Goal: Task Accomplishment & Management: Use online tool/utility

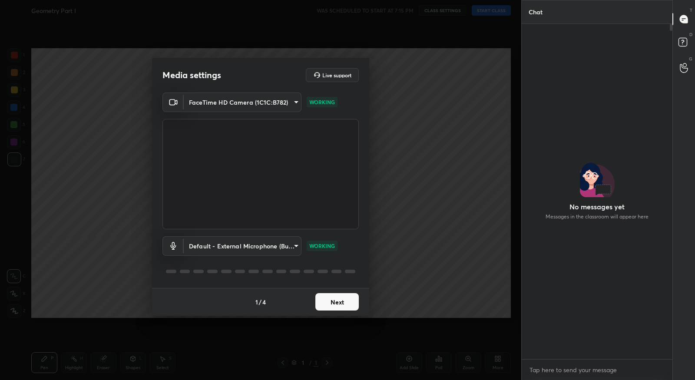
scroll to position [333, 149]
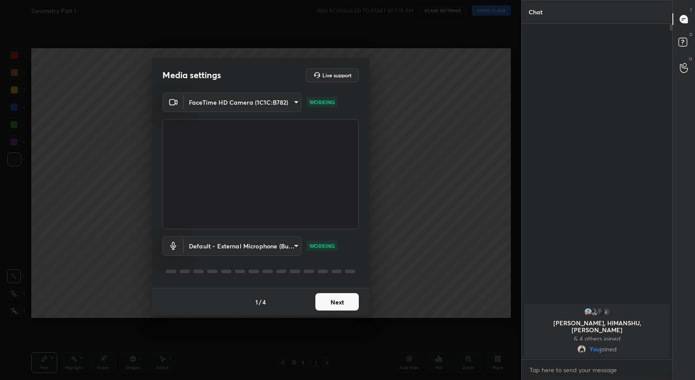
click at [324, 302] on button "Next" at bounding box center [337, 301] width 43 height 17
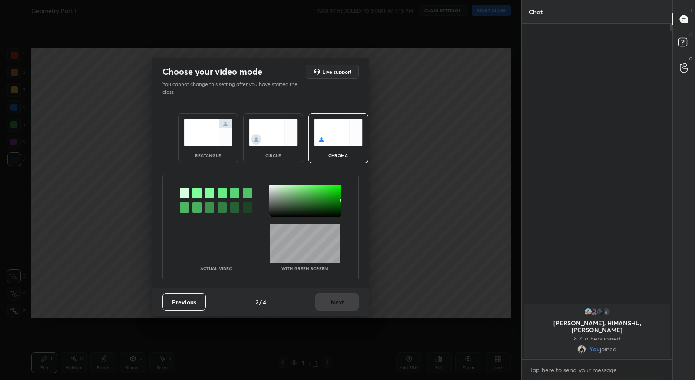
click at [199, 192] on div at bounding box center [197, 193] width 9 height 10
click at [273, 187] on div at bounding box center [305, 201] width 72 height 32
click at [344, 303] on button "Next" at bounding box center [337, 301] width 43 height 17
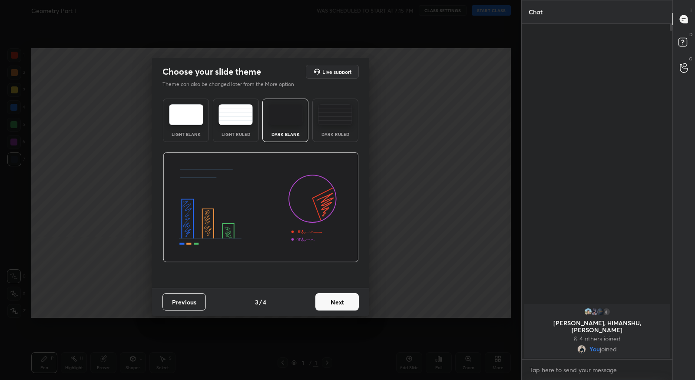
click at [344, 303] on button "Next" at bounding box center [337, 301] width 43 height 17
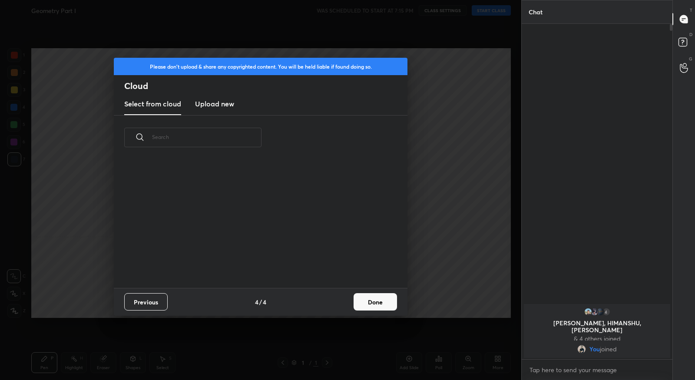
click at [357, 300] on button "Done" at bounding box center [375, 301] width 43 height 17
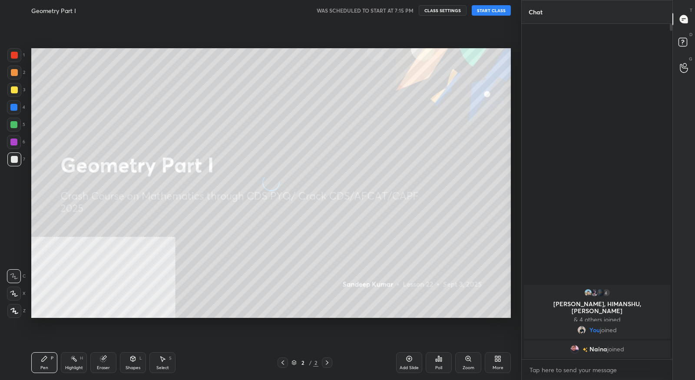
click at [495, 362] on icon at bounding box center [496, 360] width 2 height 2
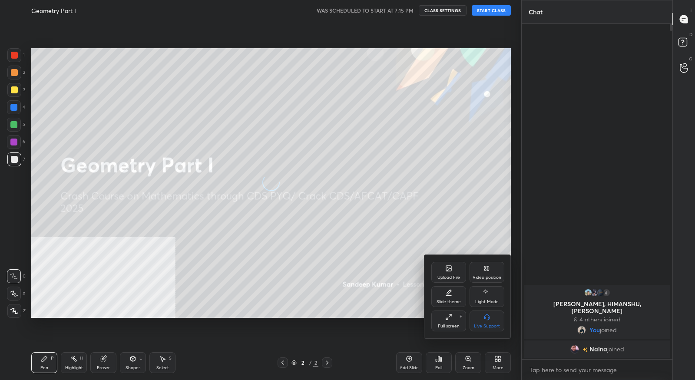
click at [488, 268] on icon at bounding box center [489, 268] width 2 height 4
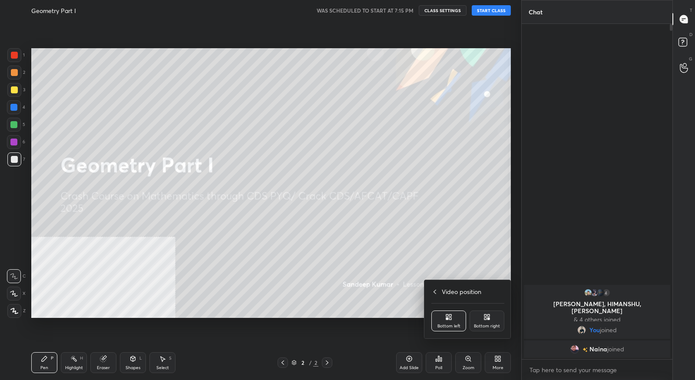
click at [490, 319] on icon at bounding box center [487, 317] width 7 height 7
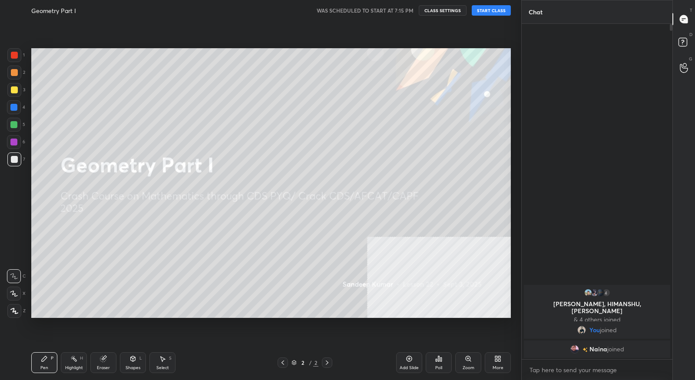
click at [481, 10] on button "START CLASS" at bounding box center [491, 10] width 39 height 10
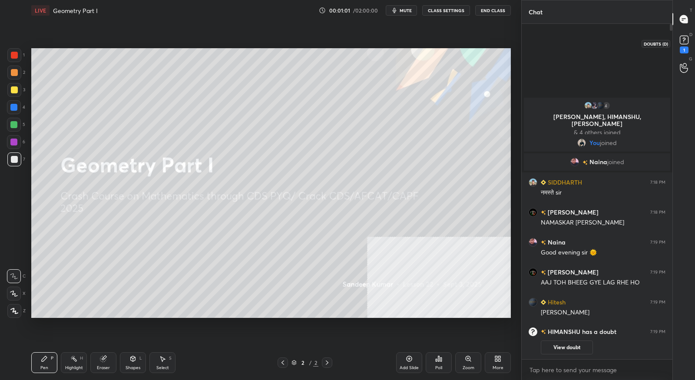
click at [680, 49] on div "1" at bounding box center [684, 50] width 9 height 7
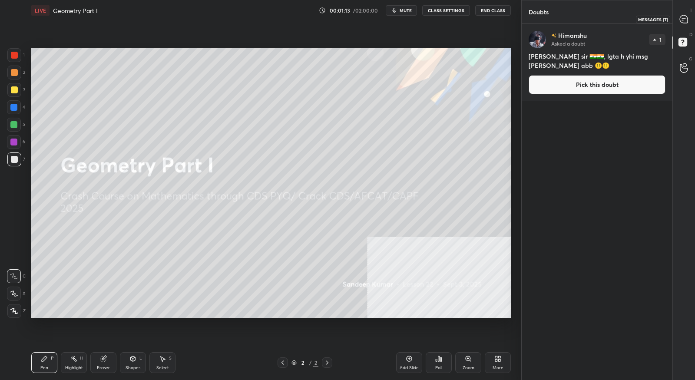
click at [686, 23] on icon at bounding box center [684, 19] width 8 height 8
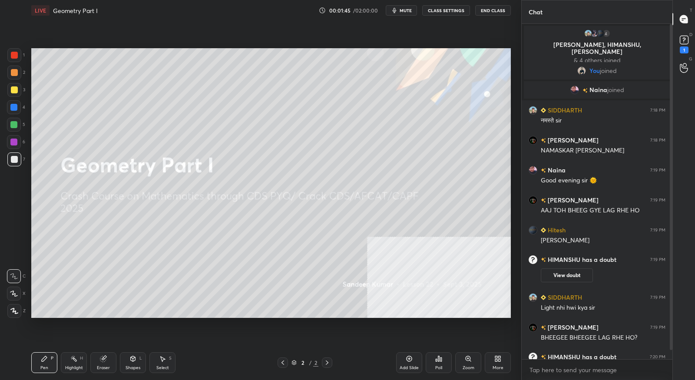
click at [684, 54] on div "D Doubts (D) 1" at bounding box center [684, 43] width 22 height 24
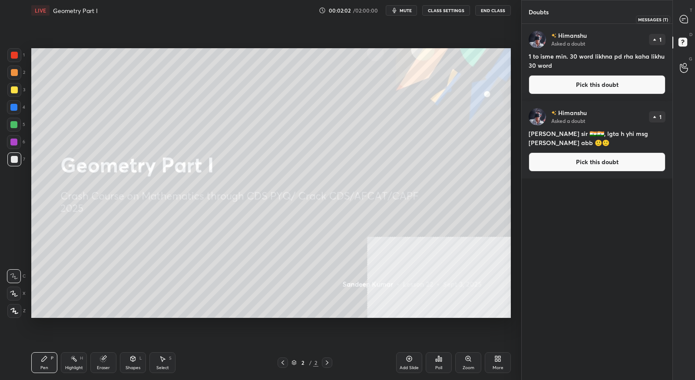
click at [680, 22] on icon at bounding box center [684, 19] width 9 height 9
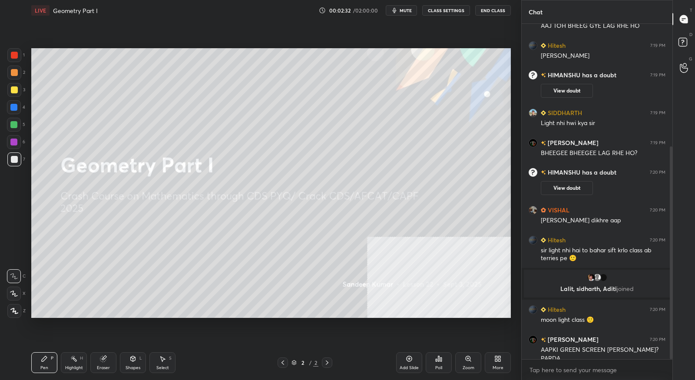
scroll to position [193, 0]
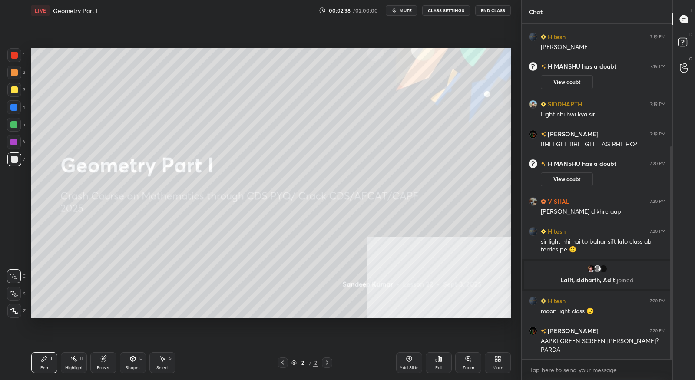
click at [501, 366] on div "More" at bounding box center [498, 368] width 11 height 4
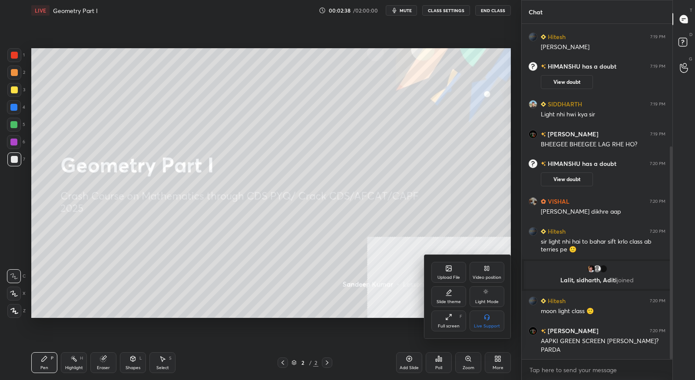
click at [451, 281] on div "Upload File" at bounding box center [449, 272] width 35 height 21
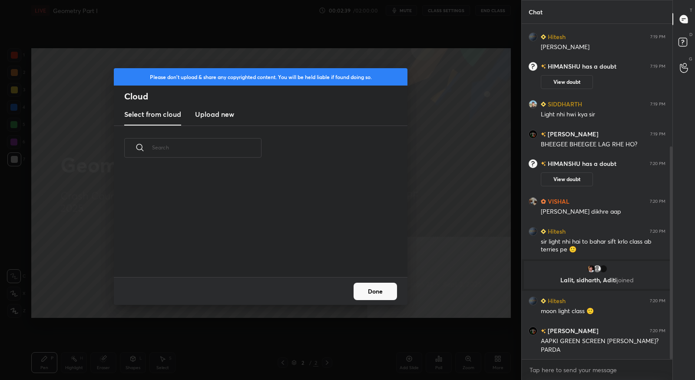
scroll to position [3, 4]
click at [229, 120] on h3 "Upload new" at bounding box center [214, 114] width 39 height 10
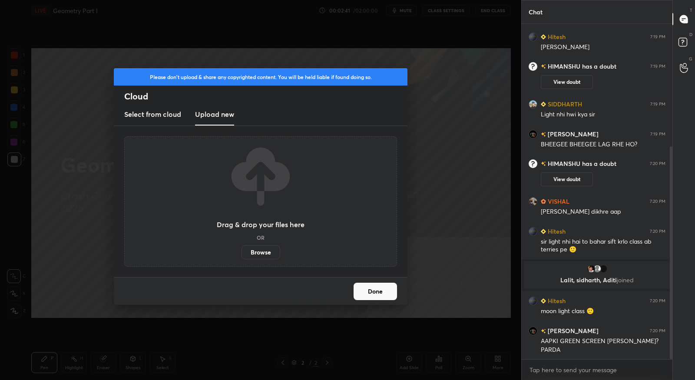
click at [260, 251] on label "Browse" at bounding box center [261, 253] width 39 height 14
click at [242, 251] on input "Browse" at bounding box center [242, 253] width 0 height 14
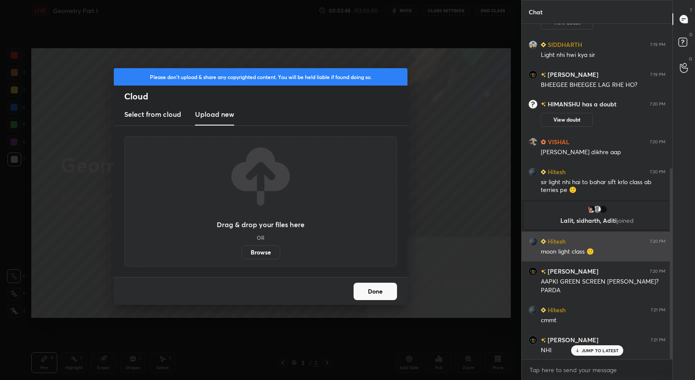
scroll to position [253, 0]
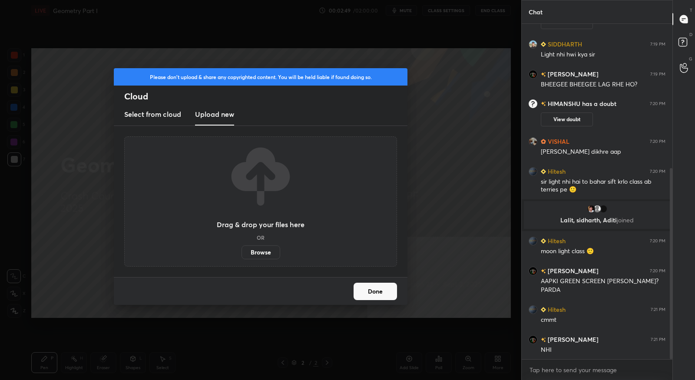
click at [265, 257] on label "Browse" at bounding box center [261, 253] width 39 height 14
click at [242, 257] on input "Browse" at bounding box center [242, 253] width 0 height 14
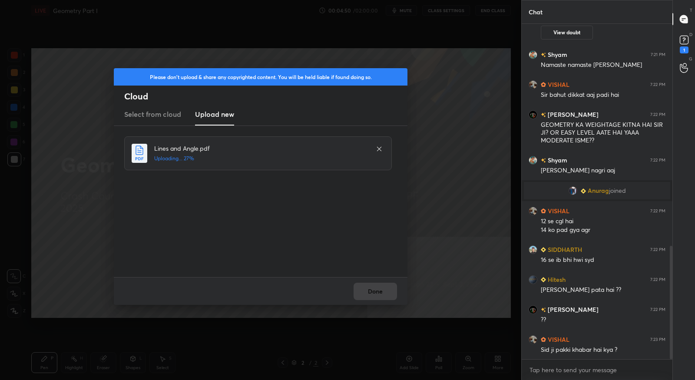
scroll to position [657, 0]
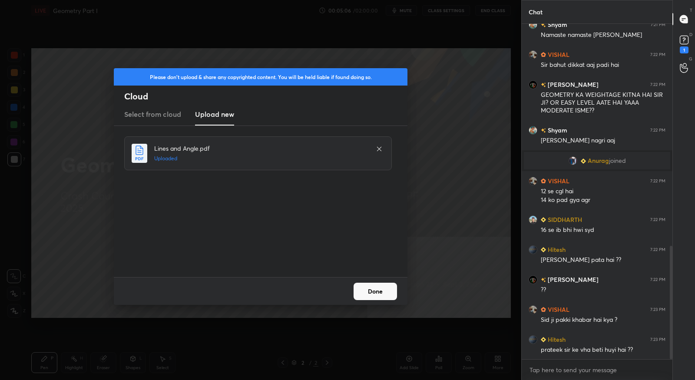
click at [386, 295] on button "Done" at bounding box center [375, 291] width 43 height 17
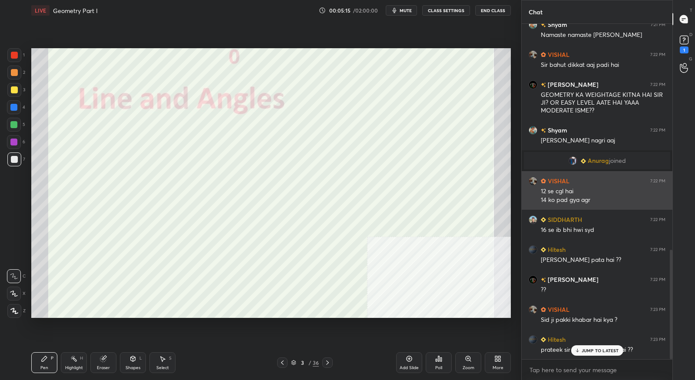
scroll to position [694, 0]
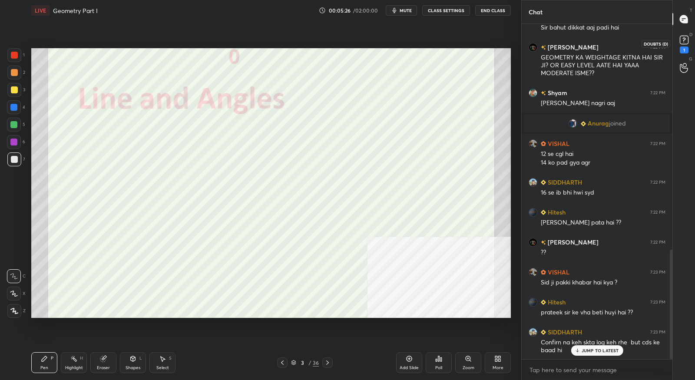
click at [687, 40] on rect at bounding box center [684, 40] width 8 height 8
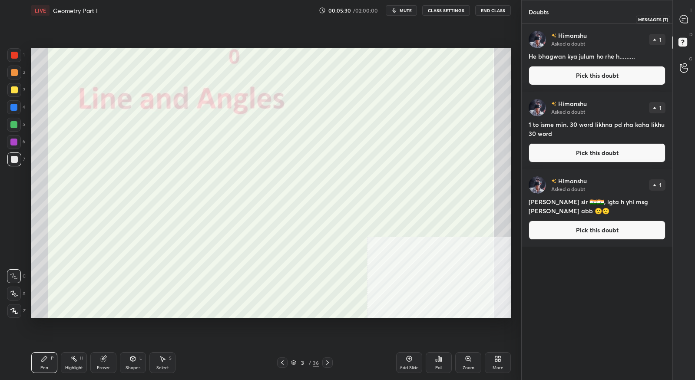
click at [688, 22] on icon at bounding box center [684, 19] width 9 height 9
type textarea "x"
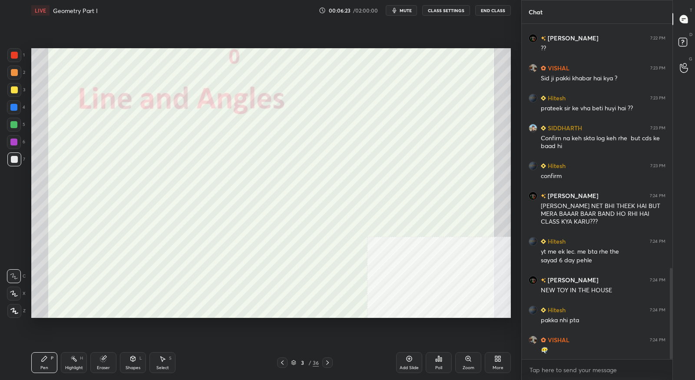
scroll to position [899, 0]
click at [280, 365] on icon at bounding box center [282, 362] width 7 height 7
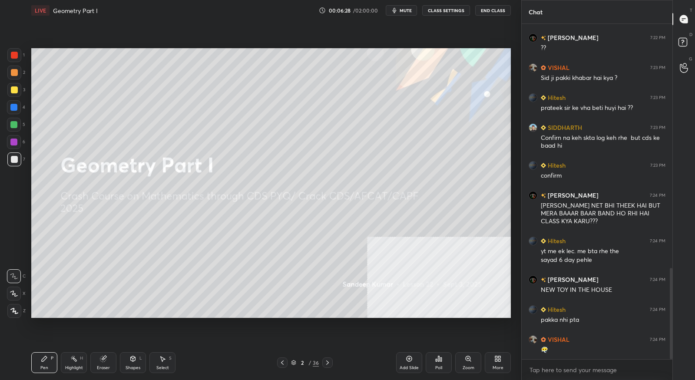
click at [501, 362] on icon at bounding box center [498, 359] width 7 height 7
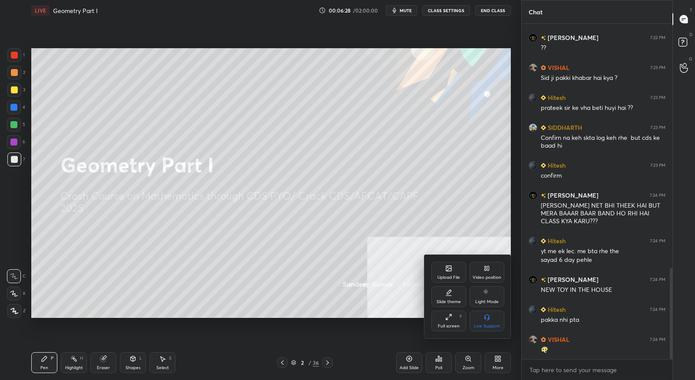
scroll to position [929, 0]
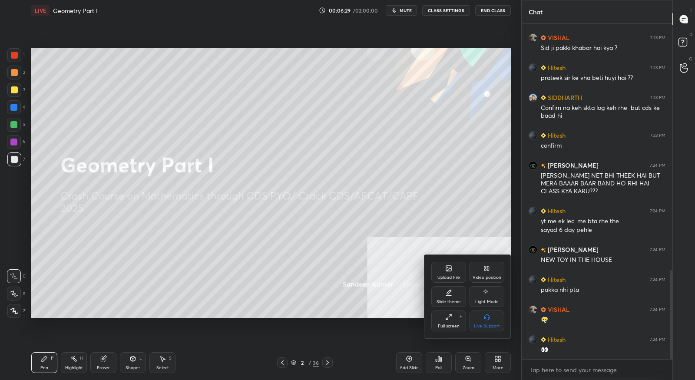
click at [443, 278] on div "Upload File" at bounding box center [449, 278] width 23 height 4
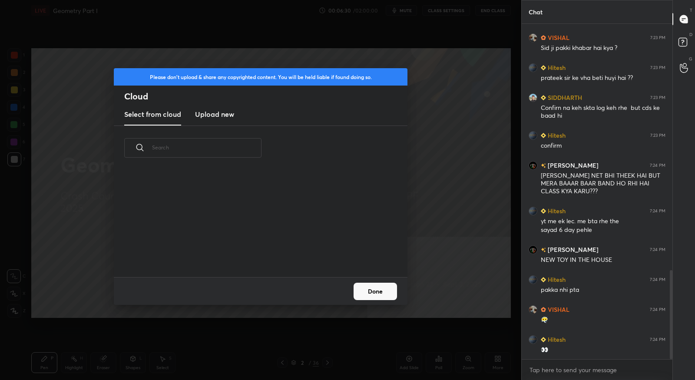
scroll to position [107, 279]
click at [216, 117] on h3 "Upload new" at bounding box center [214, 114] width 39 height 10
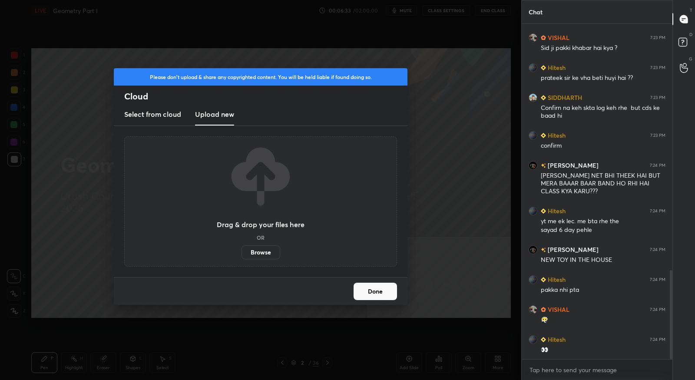
click at [268, 251] on label "Browse" at bounding box center [261, 253] width 39 height 14
click at [242, 251] on input "Browse" at bounding box center [242, 253] width 0 height 14
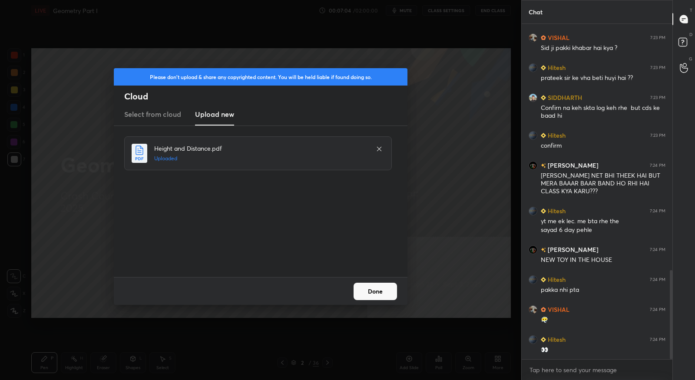
click at [376, 293] on button "Done" at bounding box center [375, 291] width 43 height 17
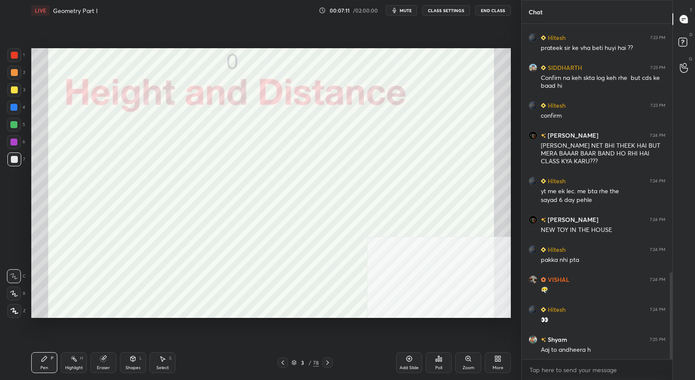
scroll to position [989, 0]
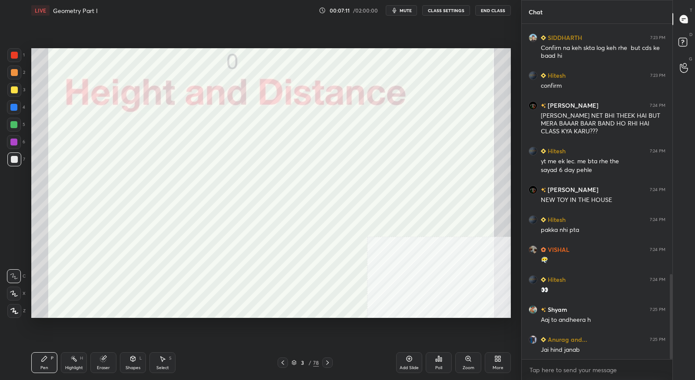
click at [292, 366] on div "3 / 78" at bounding box center [305, 363] width 27 height 8
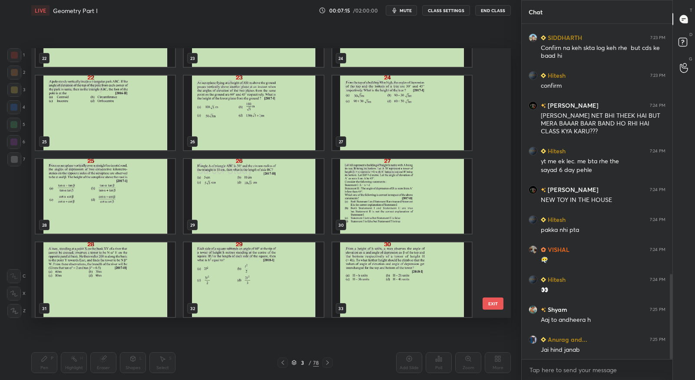
scroll to position [781, 0]
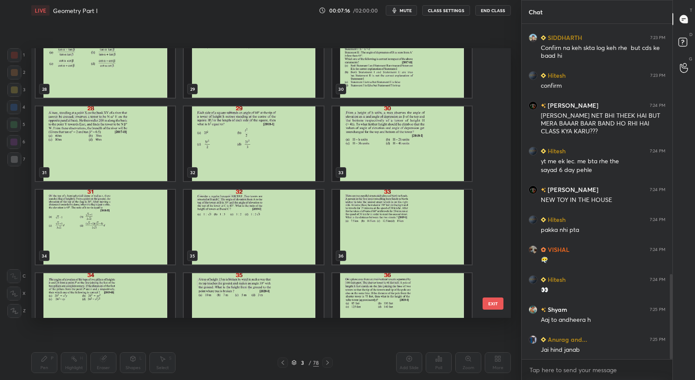
click at [133, 219] on img "grid" at bounding box center [106, 227] width 140 height 75
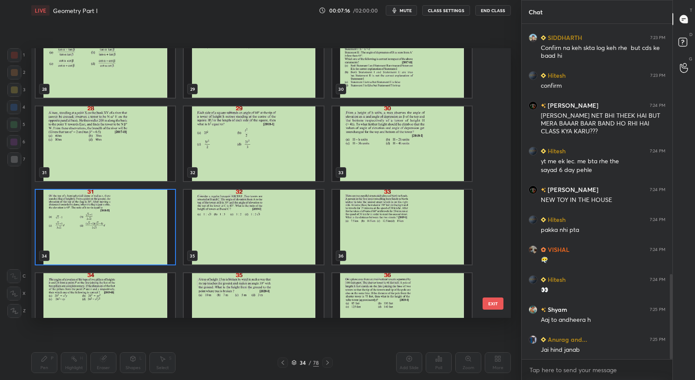
click at [133, 219] on img "grid" at bounding box center [106, 227] width 140 height 75
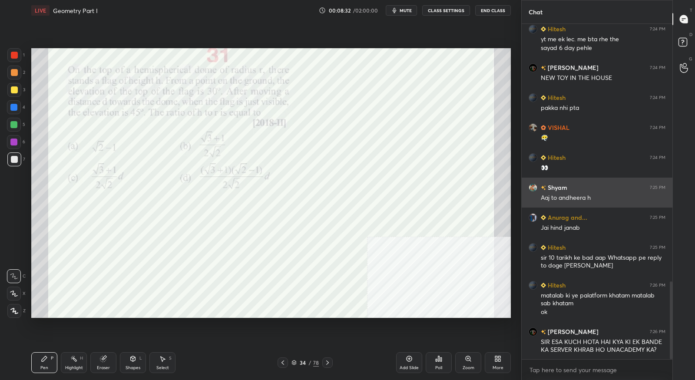
scroll to position [1120, 0]
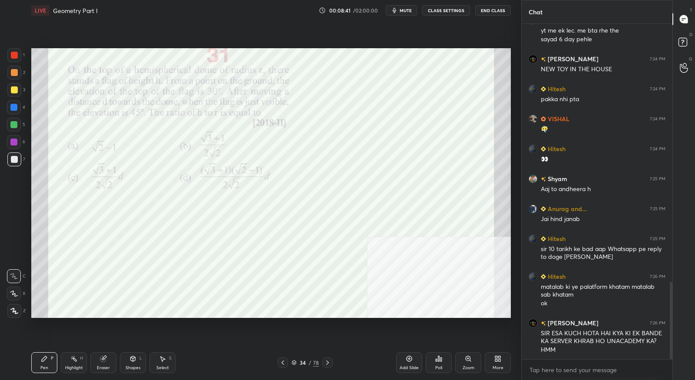
click at [102, 362] on div "Eraser" at bounding box center [103, 362] width 26 height 21
click at [14, 313] on span "Erase all" at bounding box center [13, 311] width 13 height 6
click at [16, 54] on div at bounding box center [14, 55] width 7 height 7
click at [17, 294] on icon at bounding box center [14, 294] width 8 height 6
click at [106, 366] on div "Eraser" at bounding box center [103, 368] width 13 height 4
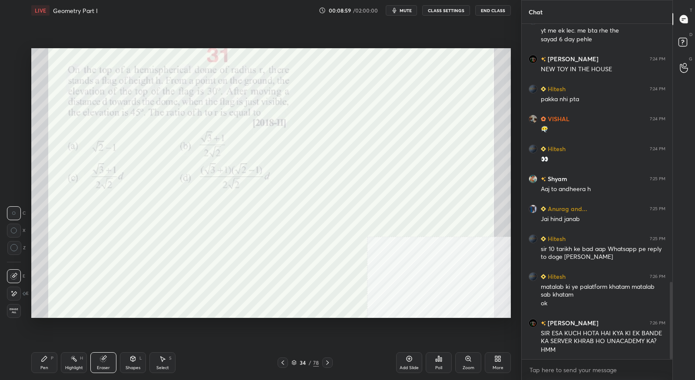
click at [15, 309] on span "Erase all" at bounding box center [13, 311] width 13 height 6
click at [47, 366] on div "Pen" at bounding box center [44, 368] width 8 height 4
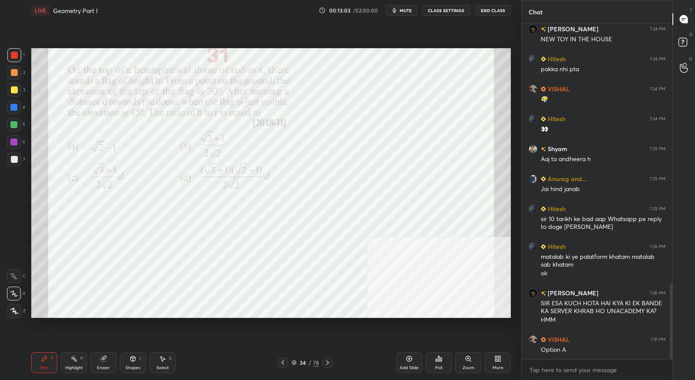
click at [104, 367] on div "Eraser" at bounding box center [103, 368] width 13 height 4
drag, startPoint x: 16, startPoint y: 290, endPoint x: 28, endPoint y: 266, distance: 27.0
click at [16, 290] on icon at bounding box center [13, 293] width 7 height 7
drag, startPoint x: 47, startPoint y: 359, endPoint x: 48, endPoint y: 354, distance: 5.2
click at [47, 359] on icon at bounding box center [44, 359] width 7 height 7
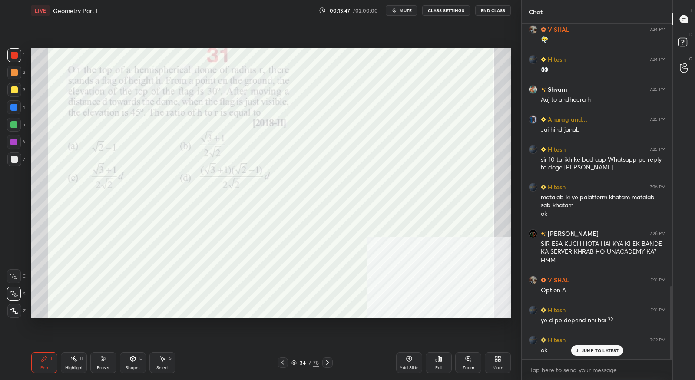
scroll to position [1218, 0]
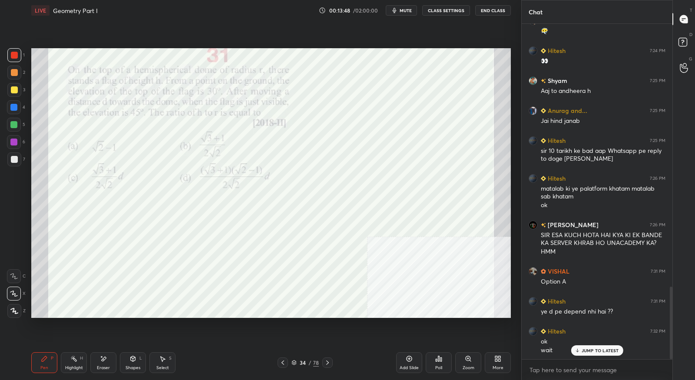
click at [330, 365] on icon at bounding box center [327, 362] width 7 height 7
click at [281, 366] on icon at bounding box center [282, 362] width 7 height 7
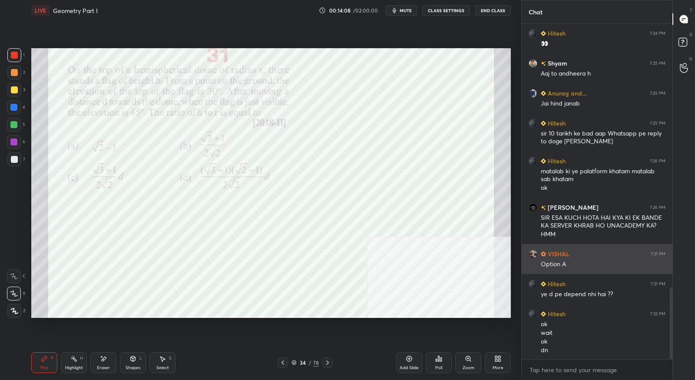
scroll to position [1236, 0]
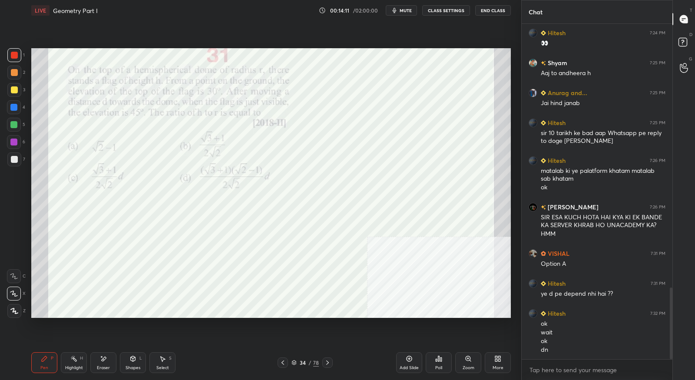
click at [329, 364] on icon at bounding box center [327, 362] width 7 height 7
click at [219, 47] on div "Setting up your live class Poll for secs No correct answer Start poll" at bounding box center [271, 183] width 487 height 325
drag, startPoint x: 104, startPoint y: 366, endPoint x: 91, endPoint y: 346, distance: 24.5
click at [105, 366] on div "Eraser" at bounding box center [103, 368] width 13 height 4
drag, startPoint x: 14, startPoint y: 309, endPoint x: 20, endPoint y: 323, distance: 14.6
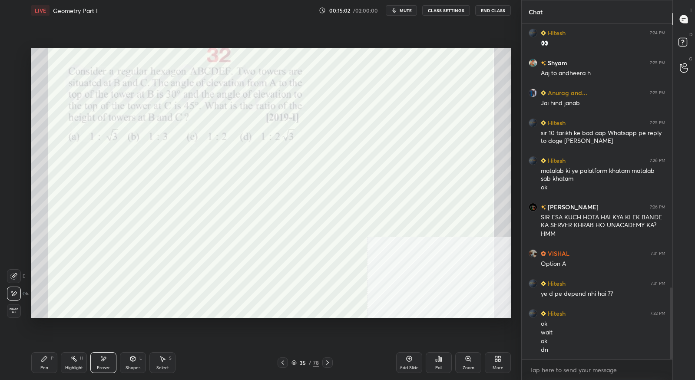
click at [16, 310] on span "Erase all" at bounding box center [13, 311] width 13 height 6
drag, startPoint x: 47, startPoint y: 366, endPoint x: 50, endPoint y: 350, distance: 16.0
click at [46, 365] on div "Pen P" at bounding box center [44, 362] width 26 height 21
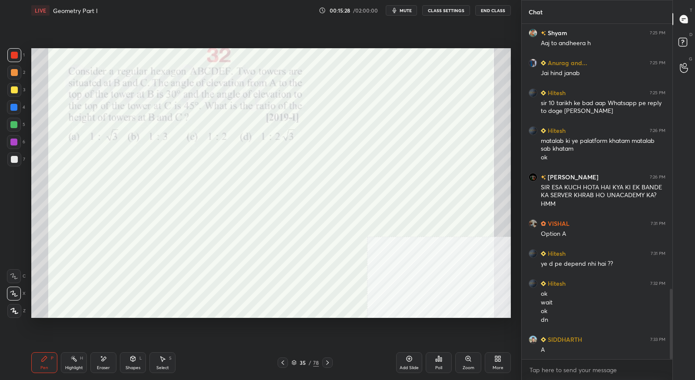
drag, startPoint x: 102, startPoint y: 362, endPoint x: 84, endPoint y: 350, distance: 21.3
click at [103, 362] on icon at bounding box center [103, 359] width 7 height 7
drag, startPoint x: 17, startPoint y: 311, endPoint x: 39, endPoint y: 346, distance: 40.4
click at [17, 311] on span "Erase all" at bounding box center [13, 311] width 13 height 6
click at [47, 362] on div "Pen P" at bounding box center [44, 362] width 26 height 21
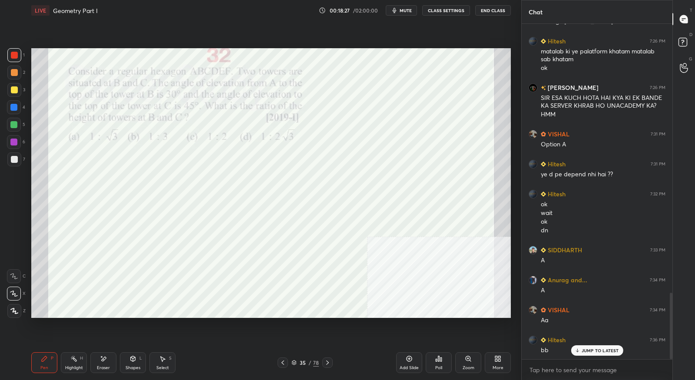
scroll to position [1356, 0]
click at [327, 365] on icon at bounding box center [327, 362] width 7 height 7
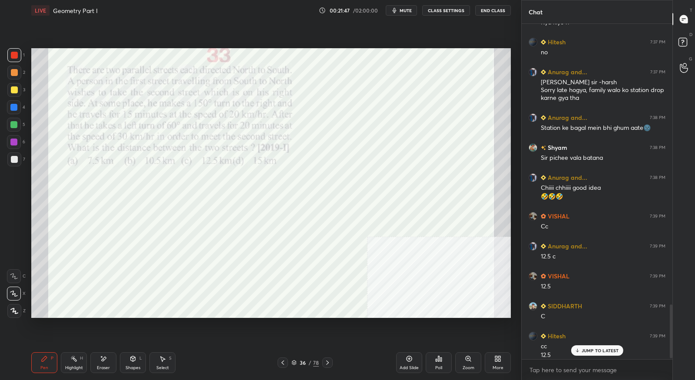
scroll to position [1757, 0]
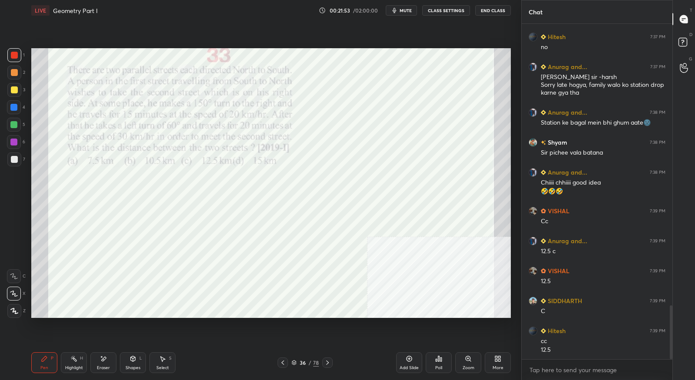
click at [283, 364] on icon at bounding box center [283, 363] width 3 height 4
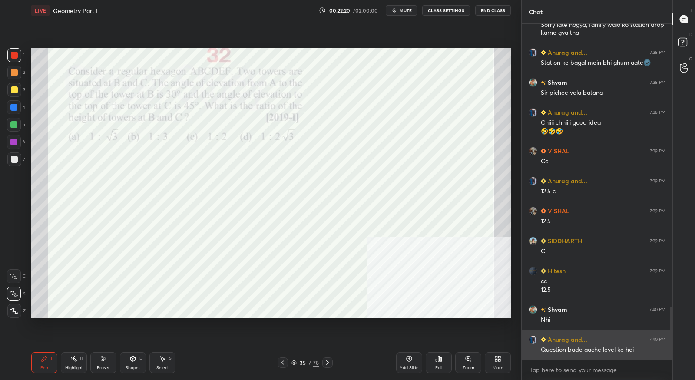
scroll to position [1847, 0]
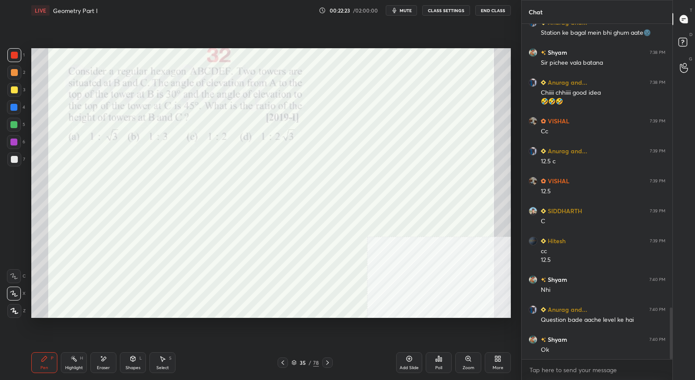
click at [330, 364] on icon at bounding box center [327, 362] width 7 height 7
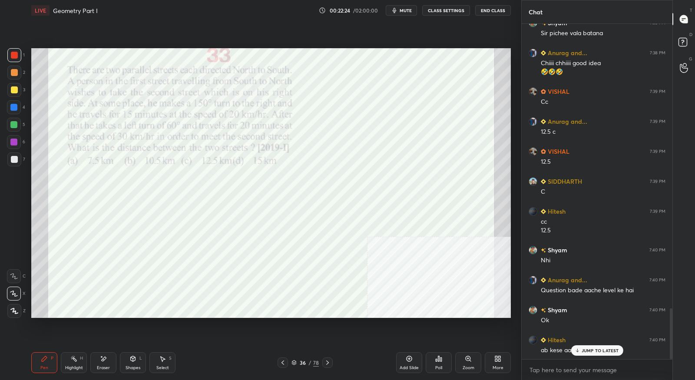
click at [330, 364] on icon at bounding box center [327, 362] width 7 height 7
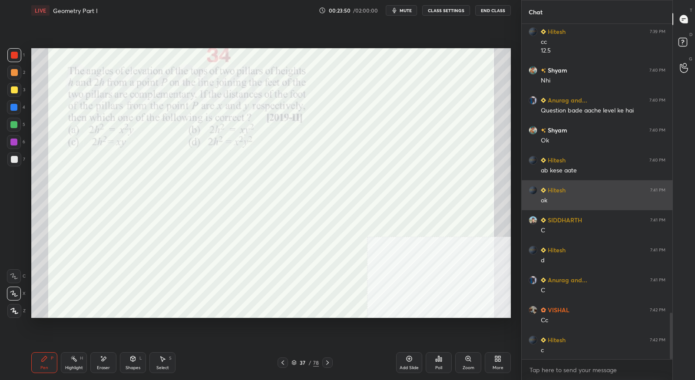
scroll to position [2087, 0]
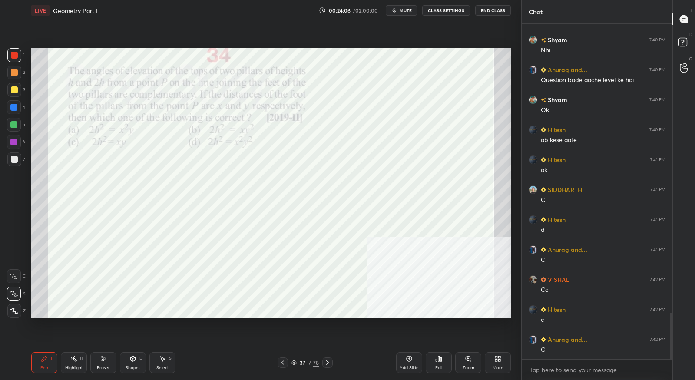
click at [328, 365] on icon at bounding box center [327, 362] width 7 height 7
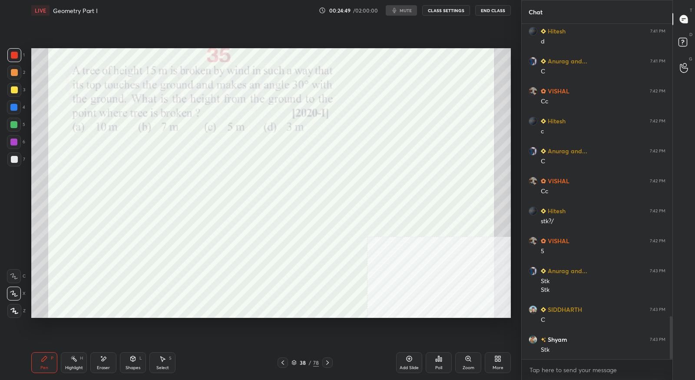
scroll to position [2306, 0]
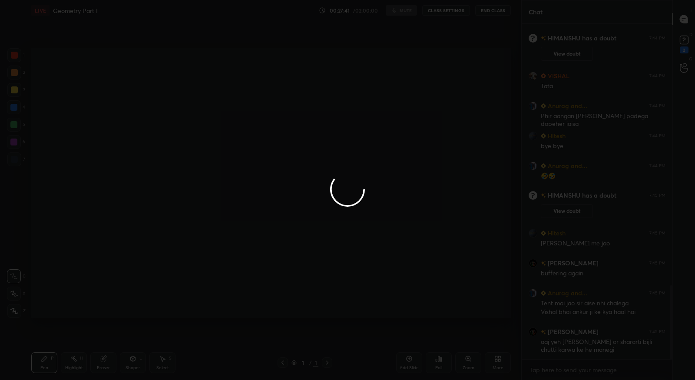
scroll to position [1223, 0]
click at [396, 136] on div at bounding box center [347, 190] width 695 height 380
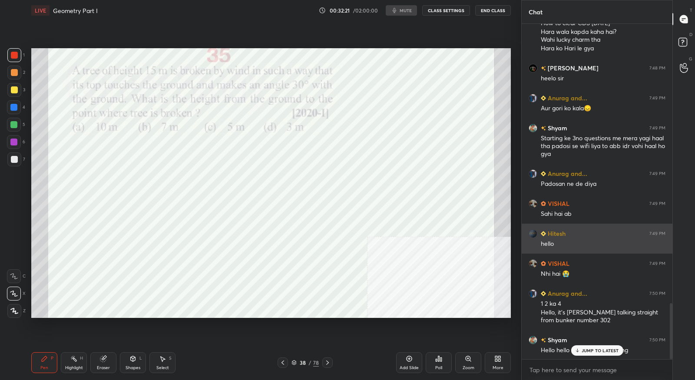
scroll to position [1705, 0]
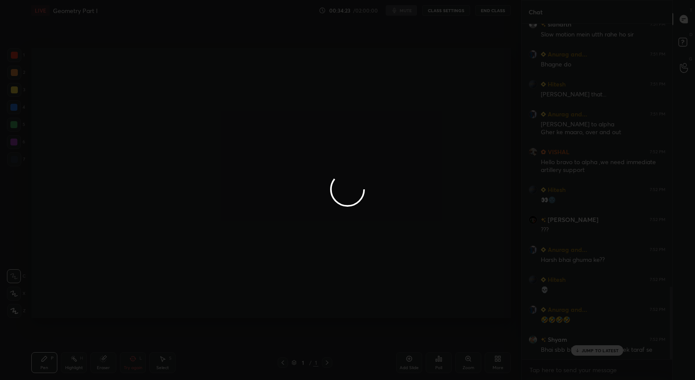
scroll to position [1216, 0]
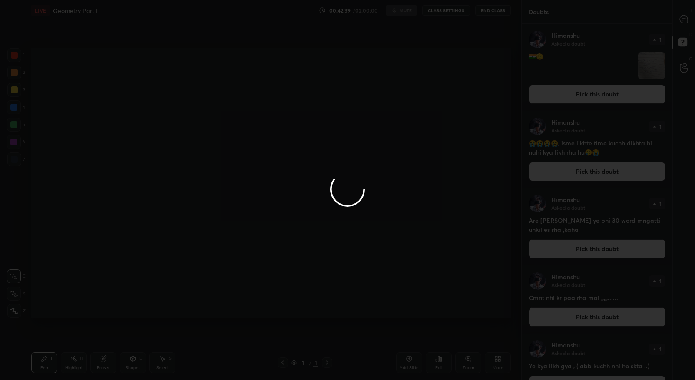
scroll to position [354, 149]
click at [680, 41] on div at bounding box center [347, 190] width 695 height 380
click at [173, 75] on div at bounding box center [347, 190] width 695 height 380
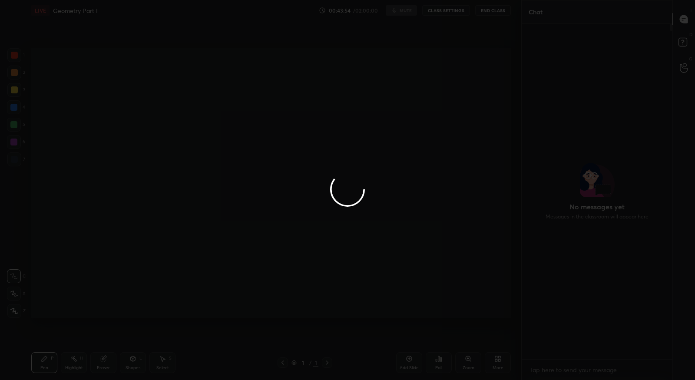
scroll to position [333, 149]
click at [497, 10] on div at bounding box center [347, 190] width 695 height 380
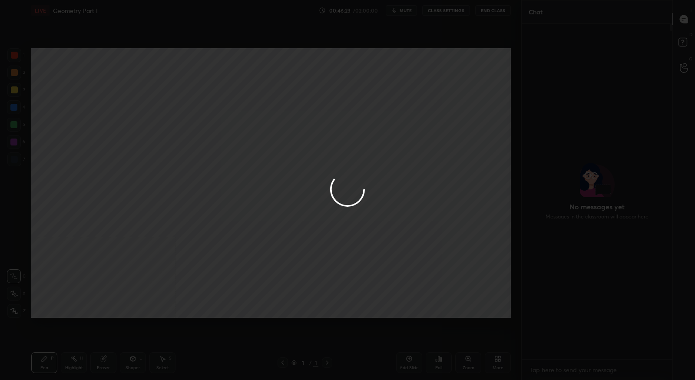
click at [681, 24] on div at bounding box center [347, 190] width 695 height 380
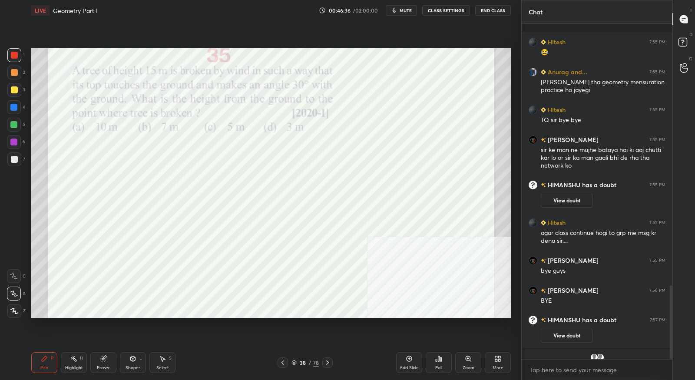
scroll to position [1186, 0]
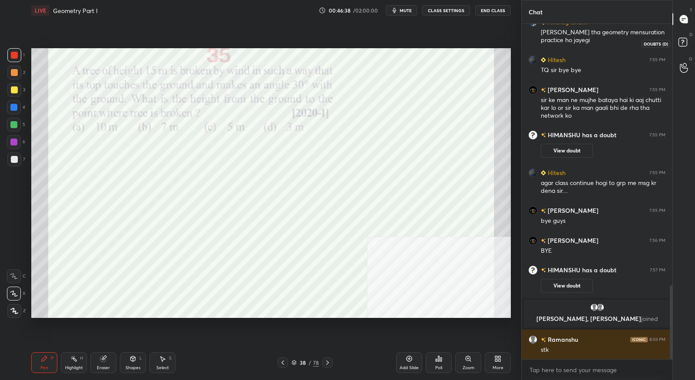
click at [677, 45] on icon at bounding box center [685, 44] width 16 height 16
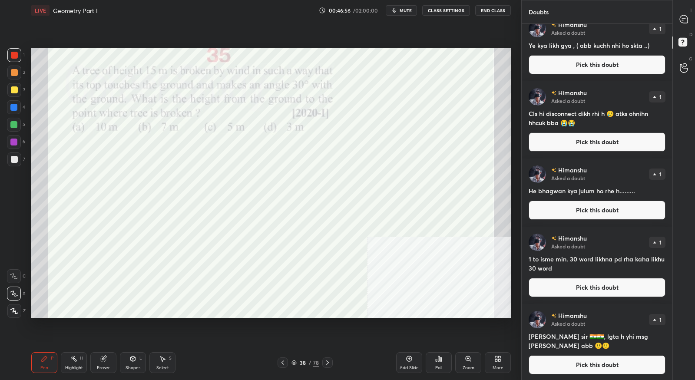
scroll to position [322, 0]
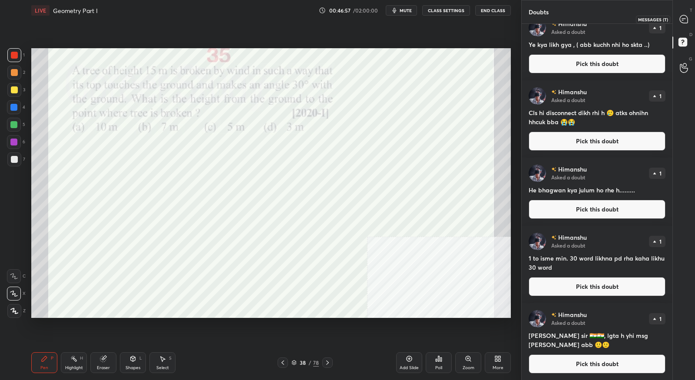
click at [692, 21] on div at bounding box center [684, 19] width 17 height 16
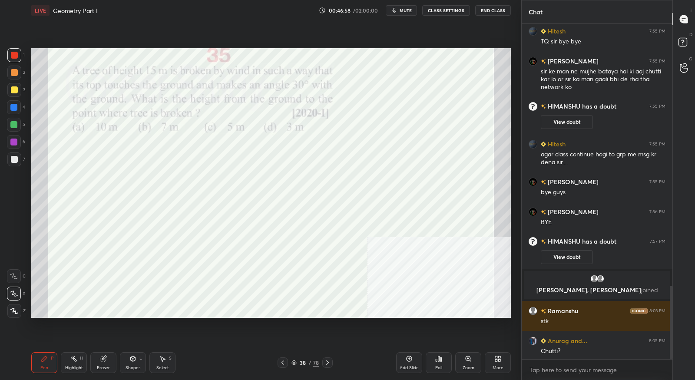
scroll to position [1202, 0]
click at [497, 11] on button "End Class" at bounding box center [494, 10] width 36 height 10
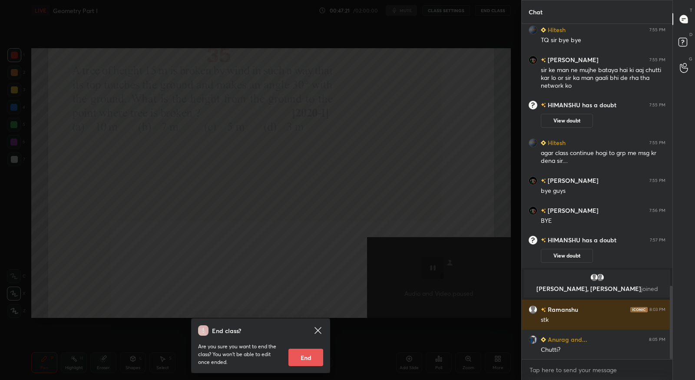
click at [313, 356] on button "End" at bounding box center [306, 357] width 35 height 17
type textarea "x"
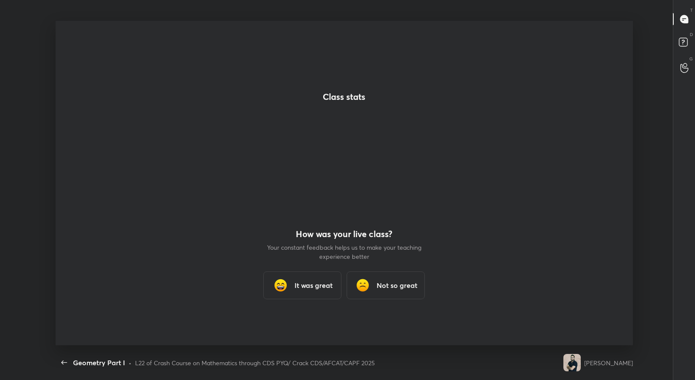
scroll to position [0, 0]
